Goal: Task Accomplishment & Management: Use online tool/utility

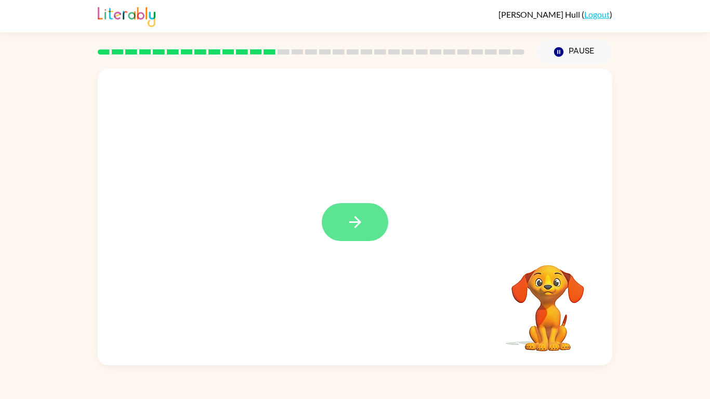
click at [348, 206] on button "button" at bounding box center [355, 222] width 67 height 38
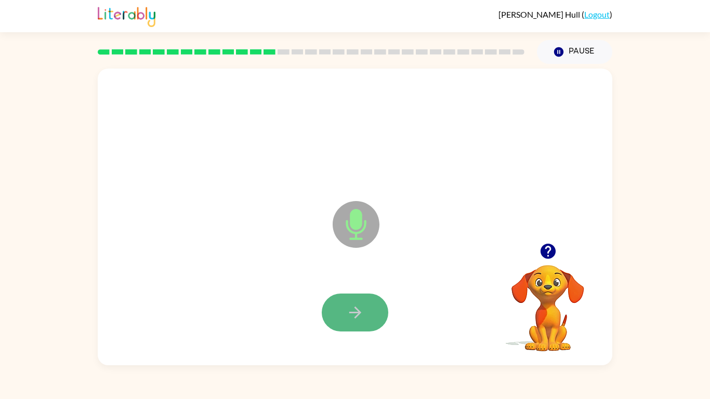
click at [345, 311] on button "button" at bounding box center [355, 313] width 67 height 38
click at [359, 311] on button "button" at bounding box center [355, 313] width 67 height 38
click at [336, 310] on button "button" at bounding box center [355, 313] width 67 height 38
click at [352, 301] on button "button" at bounding box center [355, 313] width 67 height 38
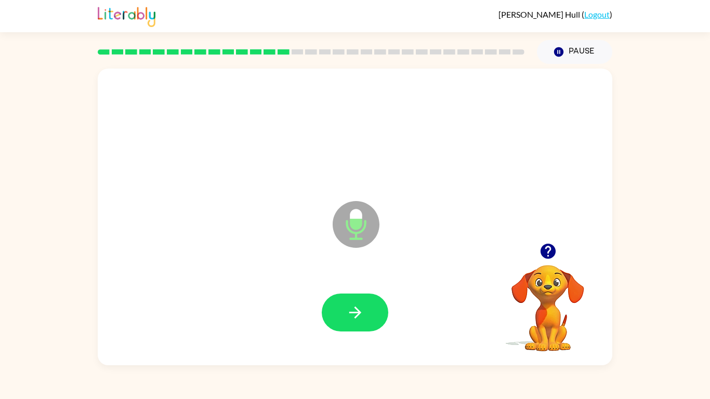
click at [356, 293] on div at bounding box center [355, 312] width 494 height 85
click at [343, 302] on button "button" at bounding box center [355, 313] width 67 height 38
click at [353, 302] on button "button" at bounding box center [355, 313] width 67 height 38
click at [333, 307] on button "button" at bounding box center [355, 313] width 67 height 38
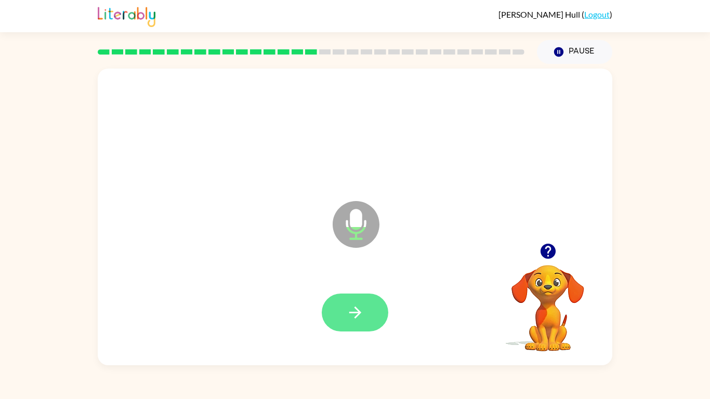
click at [354, 294] on button "button" at bounding box center [355, 313] width 67 height 38
click at [353, 311] on icon "button" at bounding box center [355, 313] width 18 height 18
click at [357, 311] on icon "button" at bounding box center [355, 313] width 18 height 18
click at [364, 311] on button "button" at bounding box center [355, 313] width 67 height 38
click at [363, 311] on icon "button" at bounding box center [355, 313] width 18 height 18
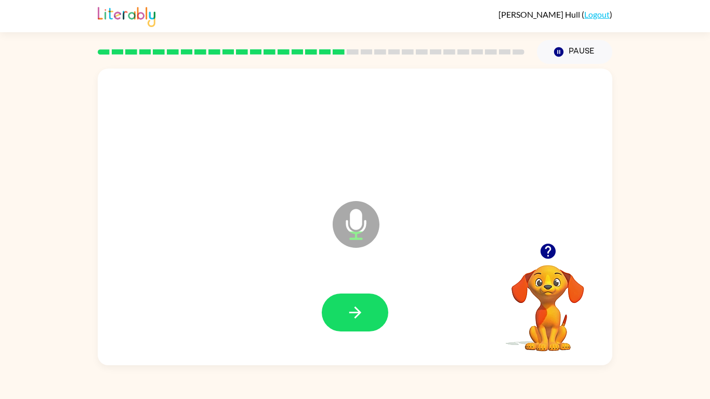
click at [363, 311] on icon "button" at bounding box center [355, 313] width 18 height 18
click at [353, 309] on icon "button" at bounding box center [355, 313] width 18 height 18
click at [348, 305] on icon "button" at bounding box center [355, 313] width 18 height 18
click at [360, 311] on icon "button" at bounding box center [355, 313] width 18 height 18
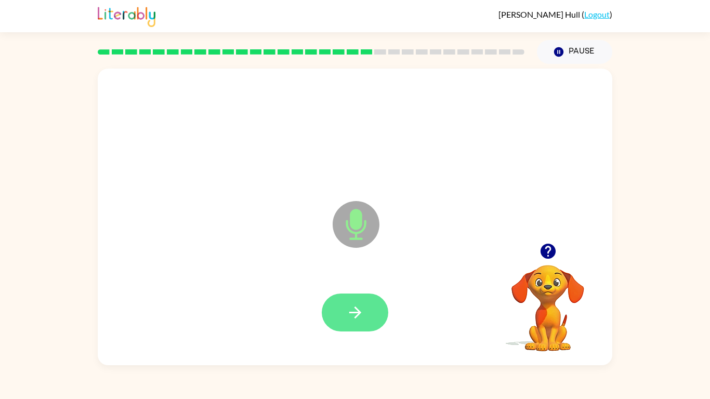
click at [357, 308] on icon "button" at bounding box center [355, 313] width 12 height 12
click at [352, 311] on icon "button" at bounding box center [355, 313] width 18 height 18
click at [348, 311] on icon "button" at bounding box center [355, 313] width 18 height 18
click at [339, 309] on button "button" at bounding box center [355, 313] width 67 height 38
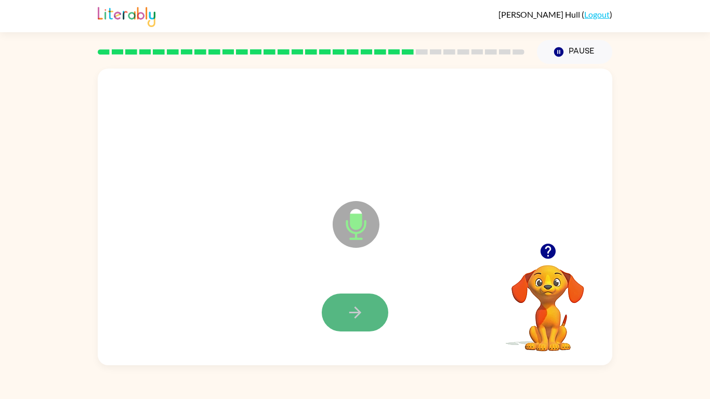
click at [339, 311] on button "button" at bounding box center [355, 313] width 67 height 38
click at [339, 311] on div at bounding box center [355, 313] width 67 height 38
click at [338, 311] on button "button" at bounding box center [355, 313] width 67 height 38
click at [371, 311] on button "button" at bounding box center [355, 313] width 67 height 38
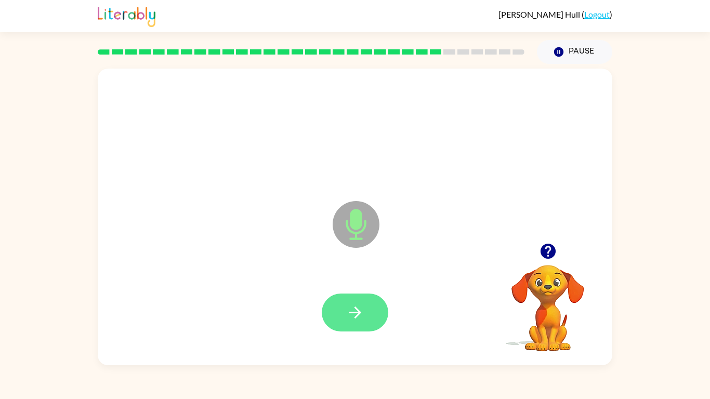
click at [346, 311] on icon "button" at bounding box center [355, 313] width 18 height 18
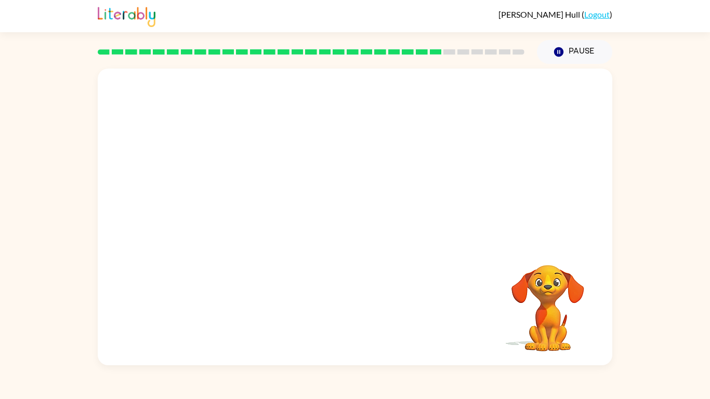
click at [519, 235] on div at bounding box center [355, 217] width 515 height 297
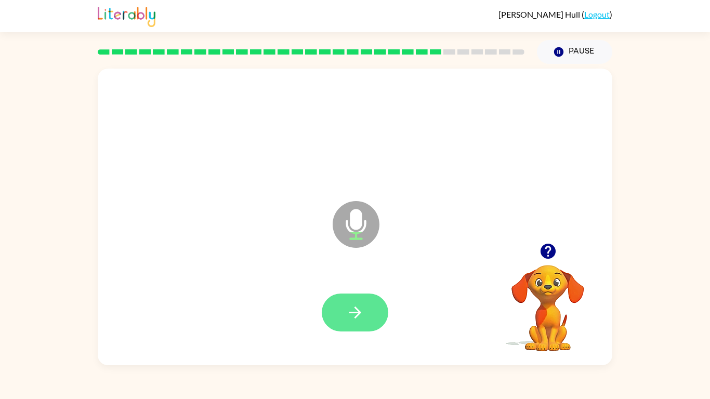
click at [358, 310] on icon "button" at bounding box center [355, 313] width 12 height 12
click at [352, 308] on icon "button" at bounding box center [355, 313] width 18 height 18
click at [345, 311] on button "button" at bounding box center [355, 313] width 67 height 38
click at [347, 302] on button "button" at bounding box center [355, 313] width 67 height 38
click at [347, 305] on icon "button" at bounding box center [355, 313] width 18 height 18
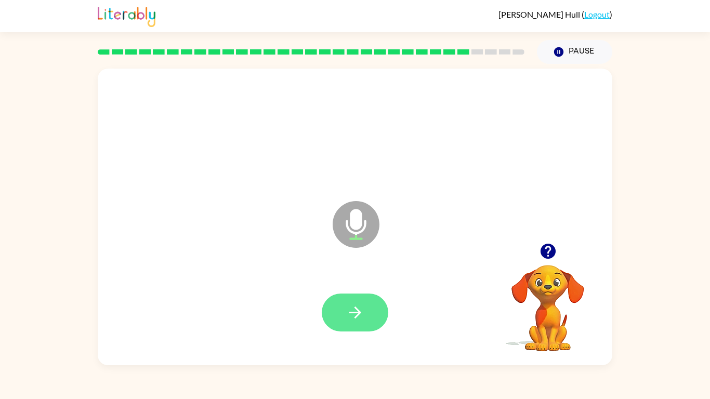
click at [347, 305] on div at bounding box center [355, 312] width 494 height 85
click at [347, 304] on icon "button" at bounding box center [355, 313] width 18 height 18
click at [336, 305] on button "button" at bounding box center [355, 313] width 67 height 38
click at [360, 311] on icon "button" at bounding box center [355, 313] width 18 height 18
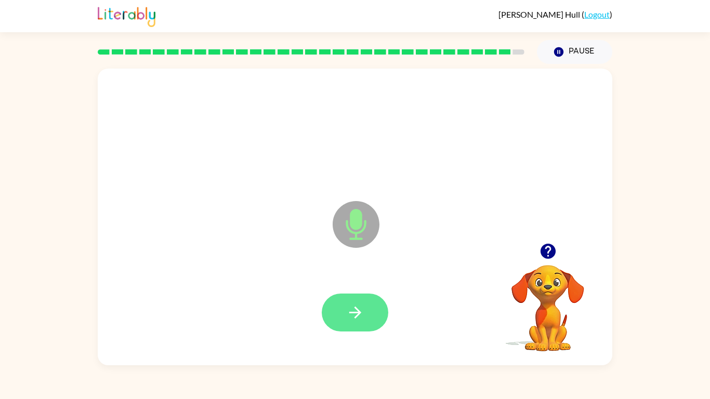
click at [377, 305] on button "button" at bounding box center [355, 313] width 67 height 38
